Goal: Task Accomplishment & Management: Manage account settings

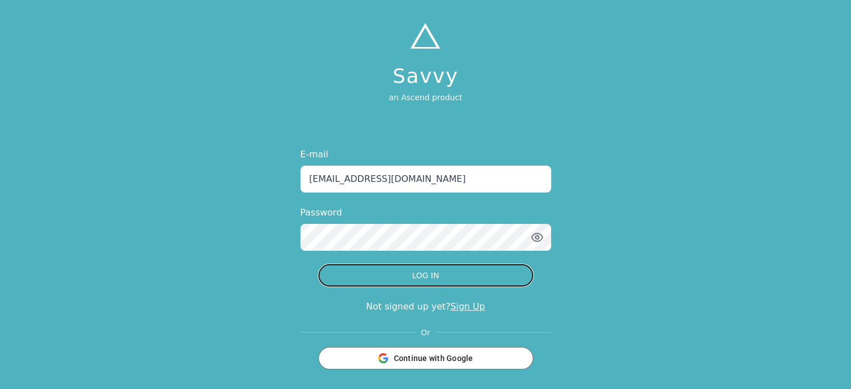
click at [415, 280] on button "LOG IN" at bounding box center [425, 275] width 215 height 22
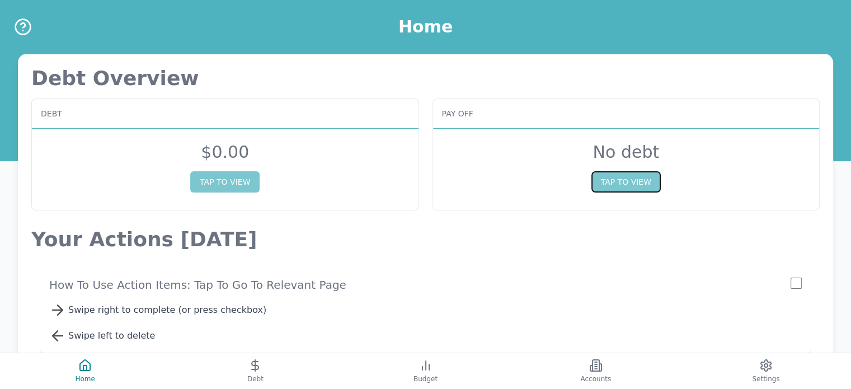
click at [639, 187] on button "TAP TO VIEW" at bounding box center [625, 181] width 69 height 21
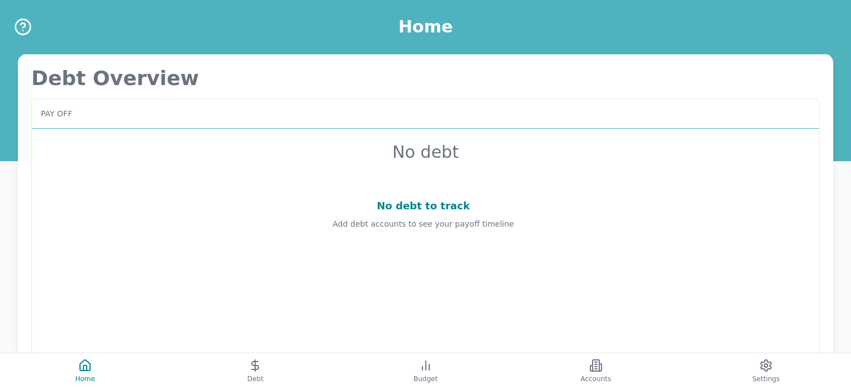
click at [440, 208] on div "No debt to track" at bounding box center [423, 206] width 756 height 16
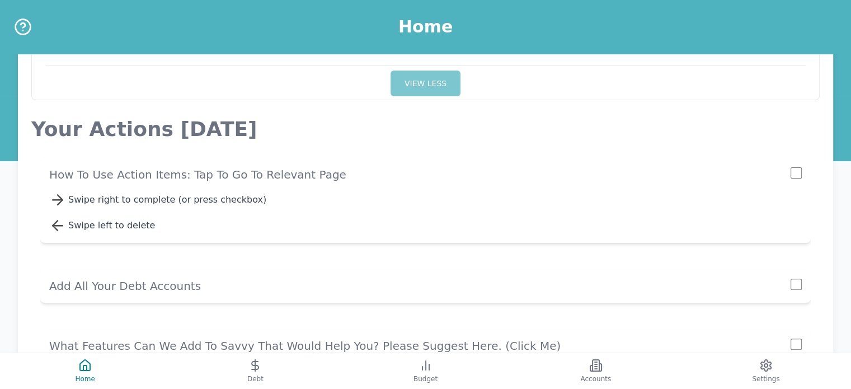
scroll to position [336, 0]
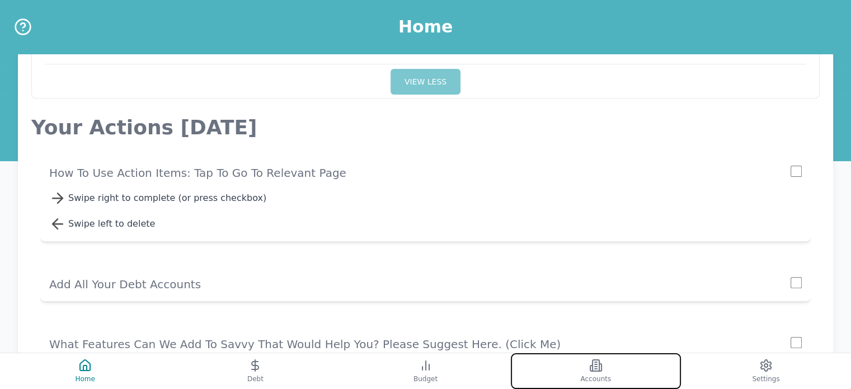
click at [590, 372] on button "Accounts" at bounding box center [596, 371] width 170 height 36
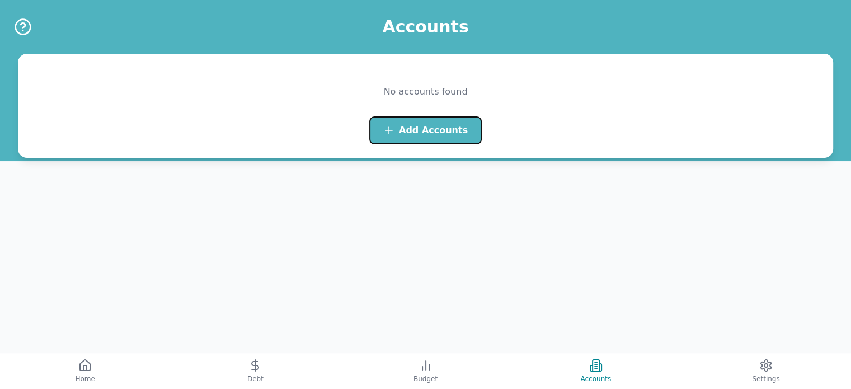
click at [439, 122] on button "Add Accounts" at bounding box center [425, 130] width 112 height 28
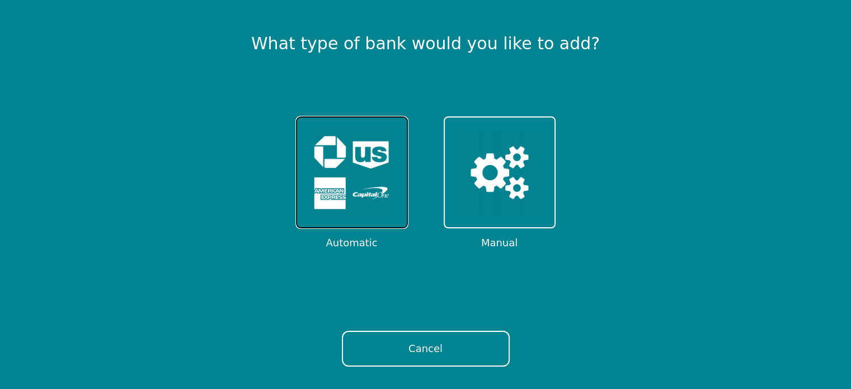
click at [355, 167] on img at bounding box center [351, 172] width 87 height 87
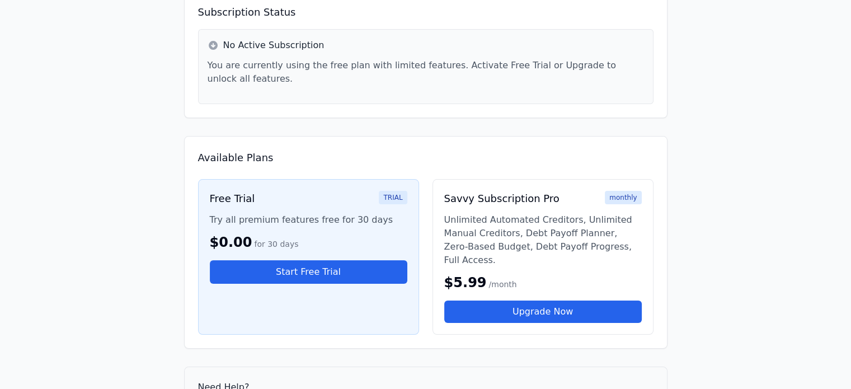
scroll to position [112, 0]
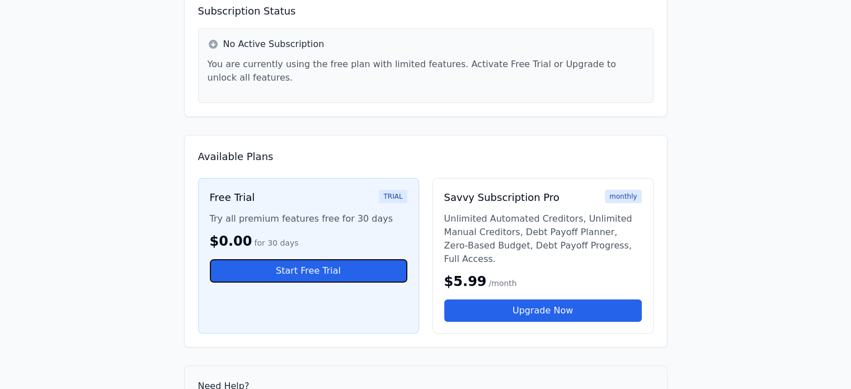
click at [321, 262] on button "Start Free Trial" at bounding box center [308, 270] width 197 height 23
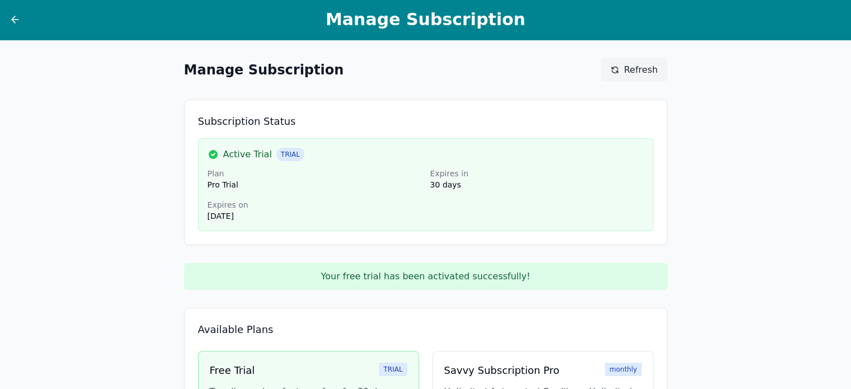
scroll to position [0, 0]
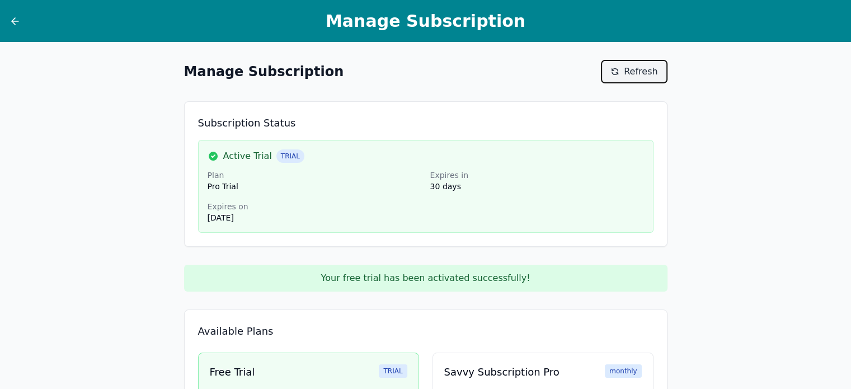
click at [639, 68] on span "Refresh" at bounding box center [641, 71] width 34 height 13
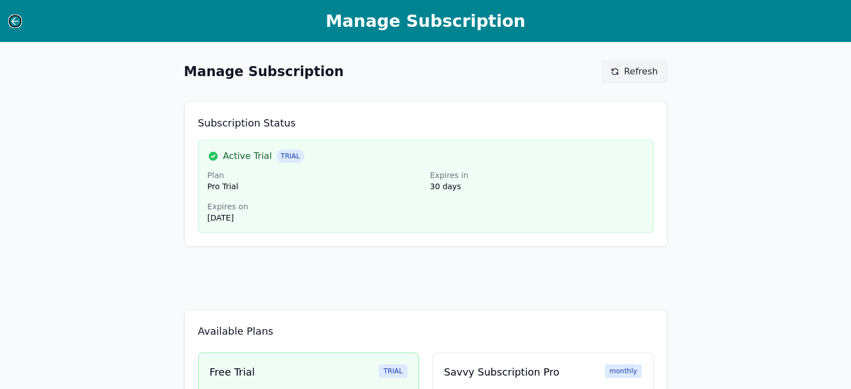
click at [17, 23] on icon at bounding box center [15, 21] width 11 height 11
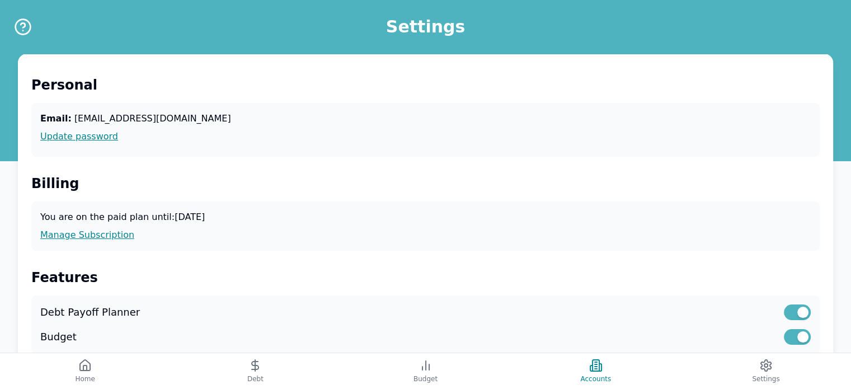
scroll to position [112, 0]
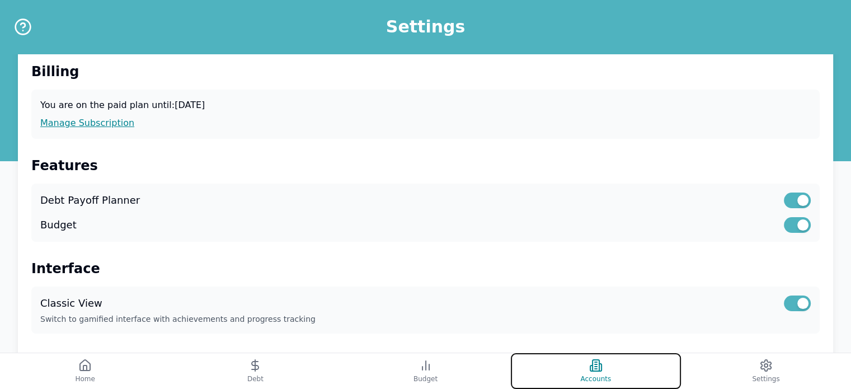
click at [606, 370] on button "Accounts" at bounding box center [596, 371] width 170 height 36
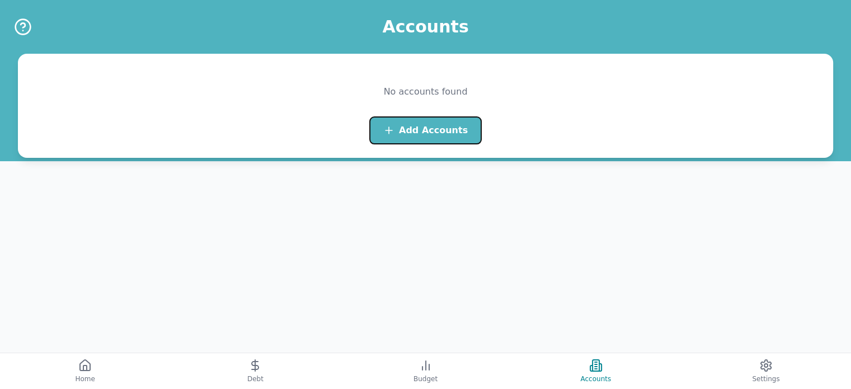
click at [415, 121] on button "Add Accounts" at bounding box center [425, 130] width 112 height 28
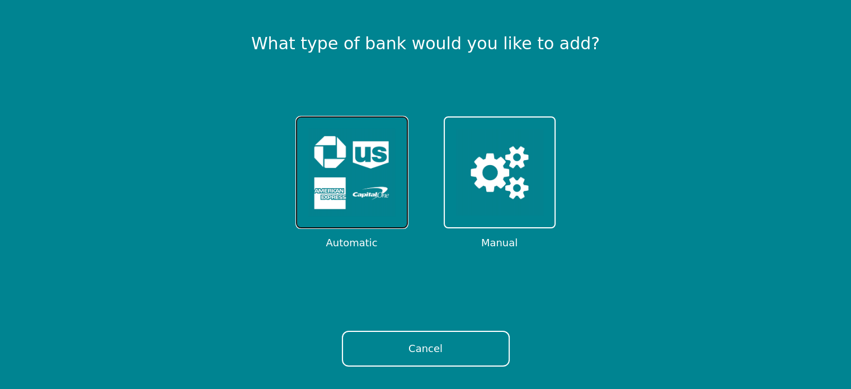
click at [326, 164] on img at bounding box center [351, 172] width 87 height 87
